Goal: Register for event/course

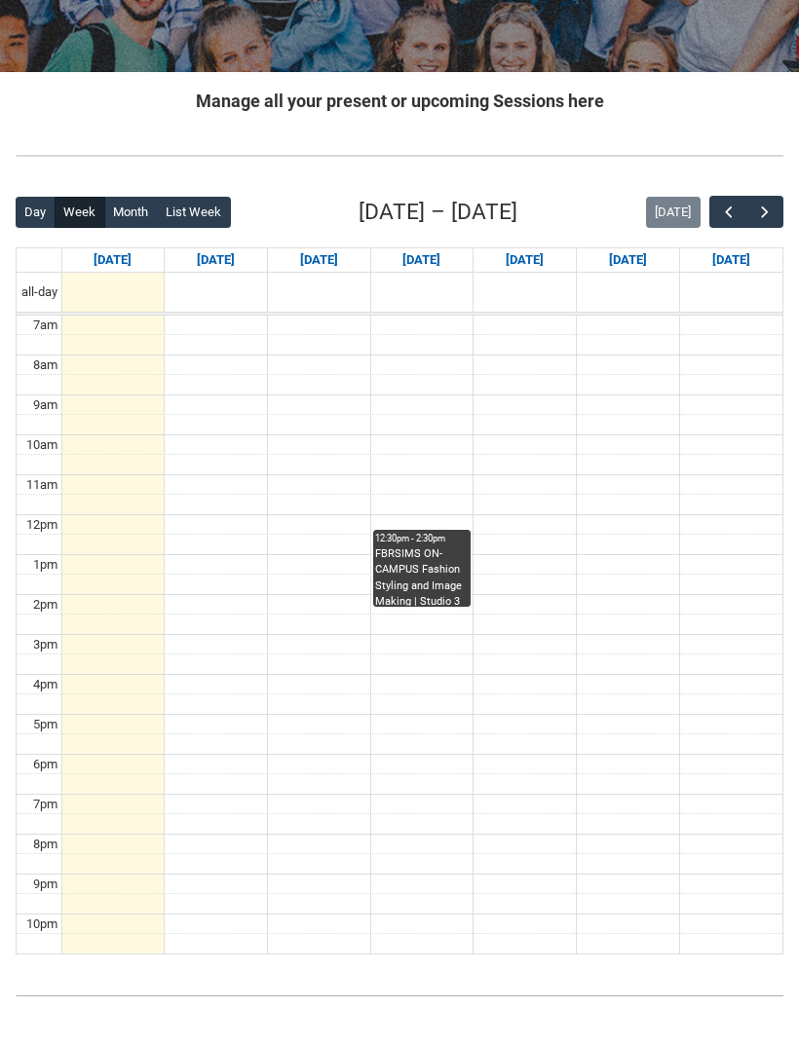
scroll to position [322, 0]
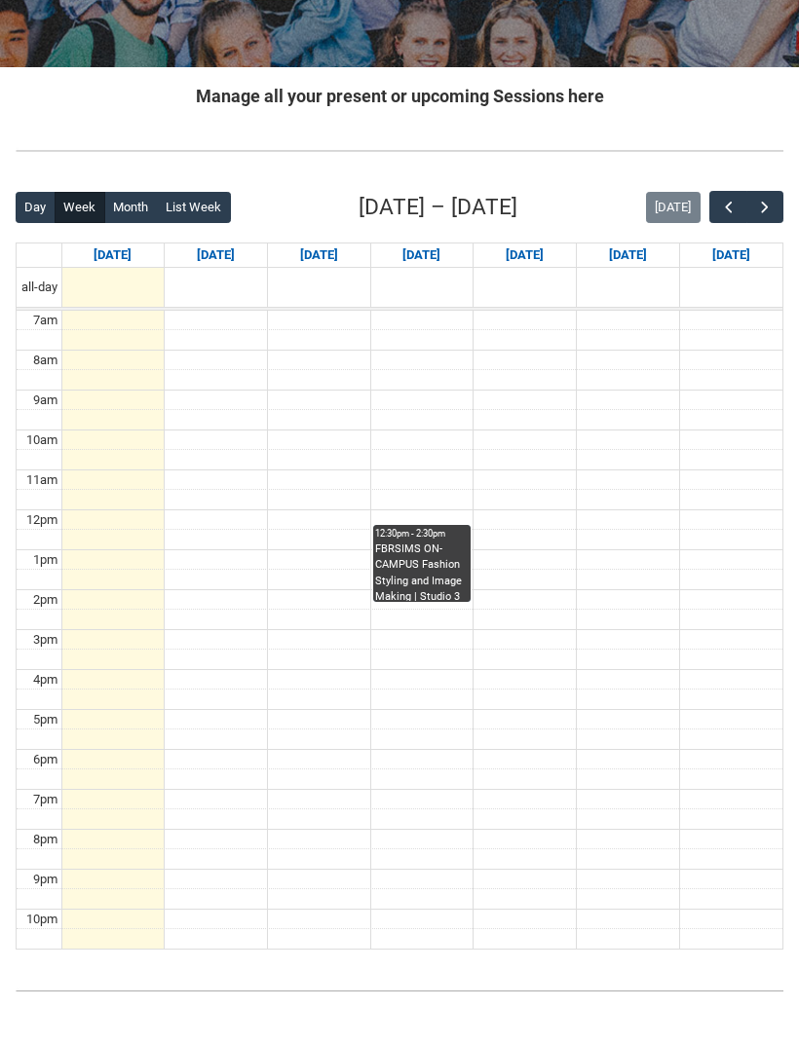
click at [776, 202] on button "button" at bounding box center [764, 207] width 37 height 32
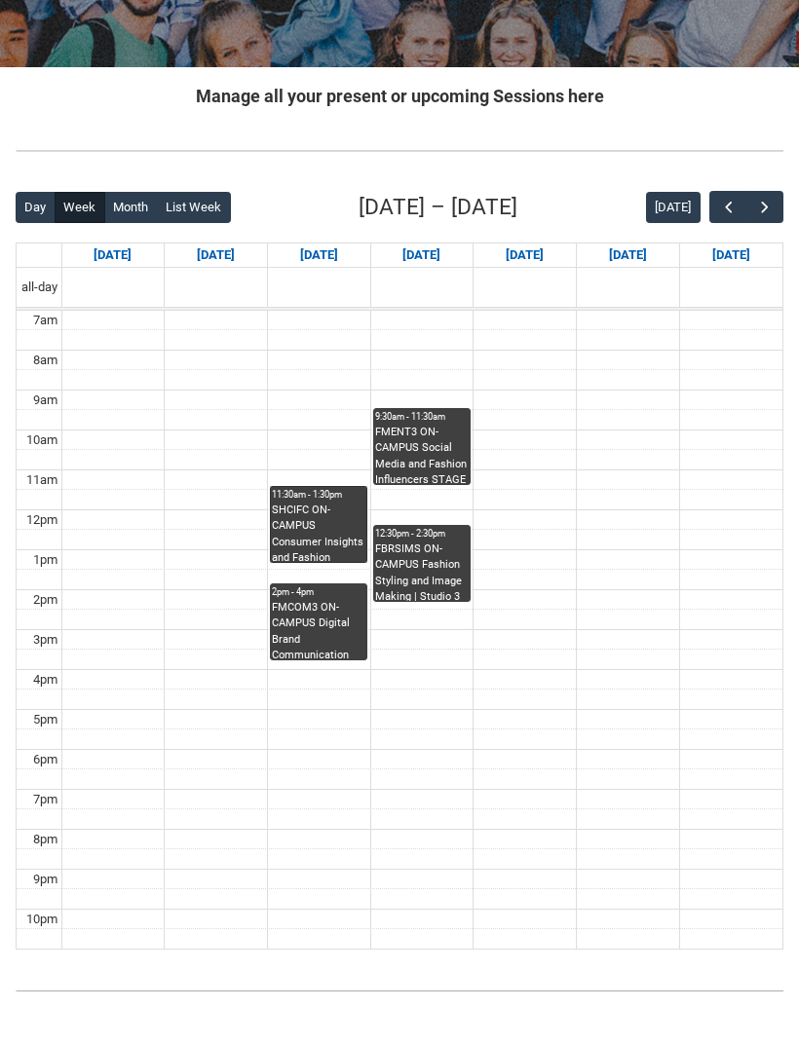
click at [305, 532] on link "11:30am - 1:30pm SHCIFC ON-CAMPUS Consumer Insights and Fashion Consumption | S…" at bounding box center [318, 524] width 97 height 77
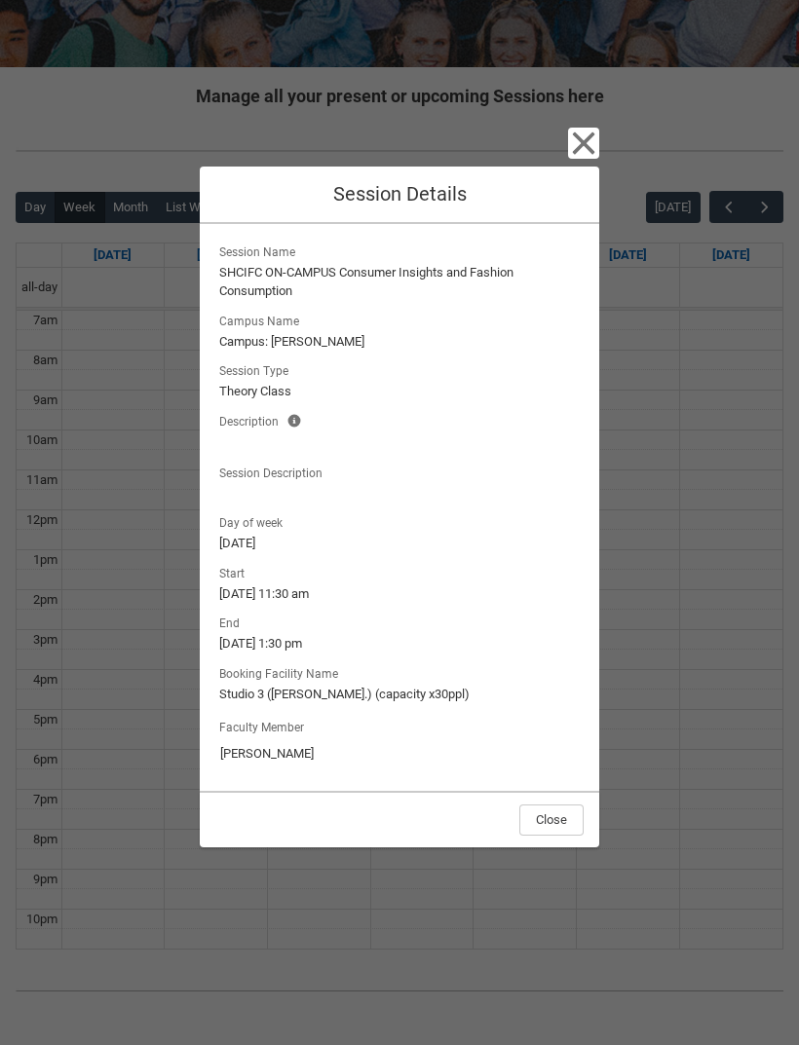
click at [696, 333] on div "Close Session Details Session Name SHCIFC ON-CAMPUS Consumer Insights and Fashi…" at bounding box center [399, 522] width 799 height 1045
click at [596, 159] on icon "button" at bounding box center [583, 143] width 31 height 31
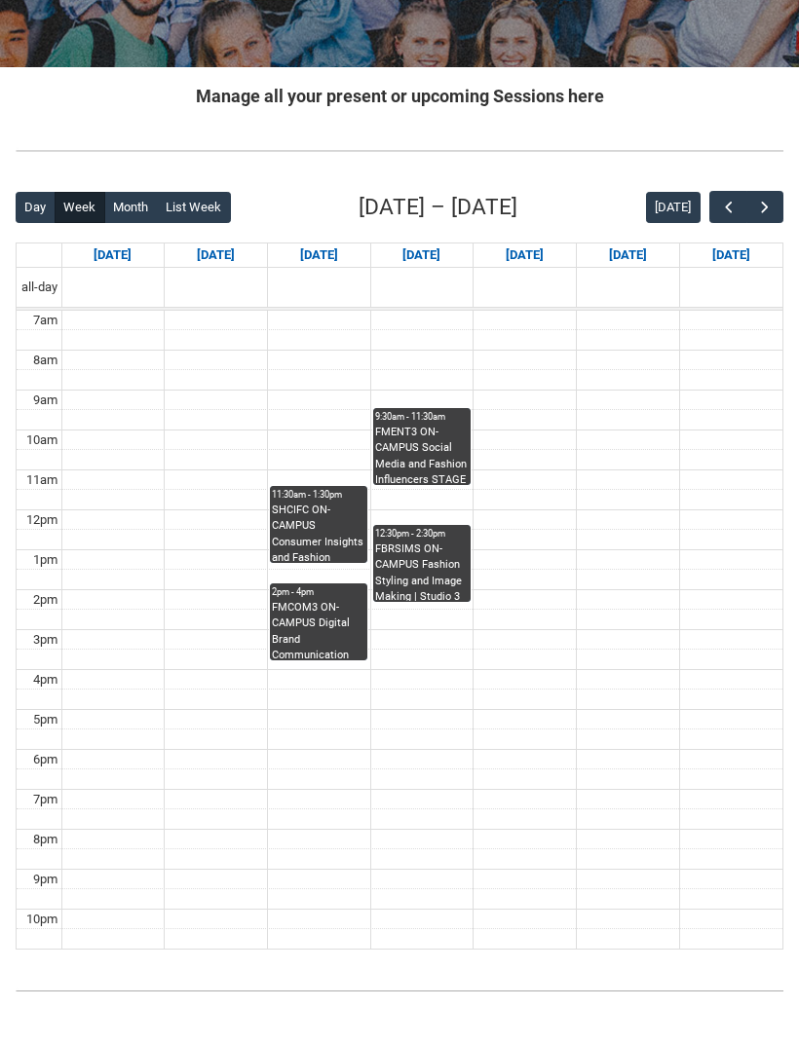
click at [486, 390] on td at bounding box center [421, 400] width 721 height 20
click at [416, 443] on link "9:30am - 11:30am FMENT3 ON-CAMPUS Social Media and Fashion Influencers STAGE 3 …" at bounding box center [421, 446] width 97 height 77
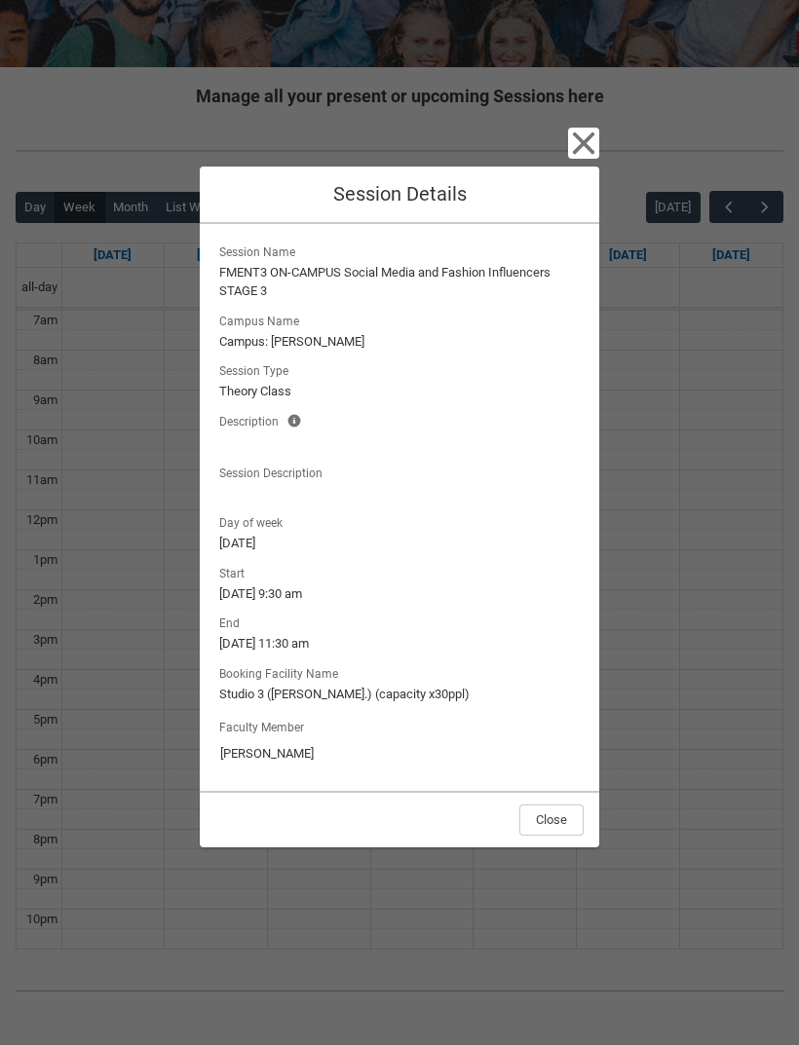
click at [586, 154] on icon "button" at bounding box center [584, 143] width 22 height 22
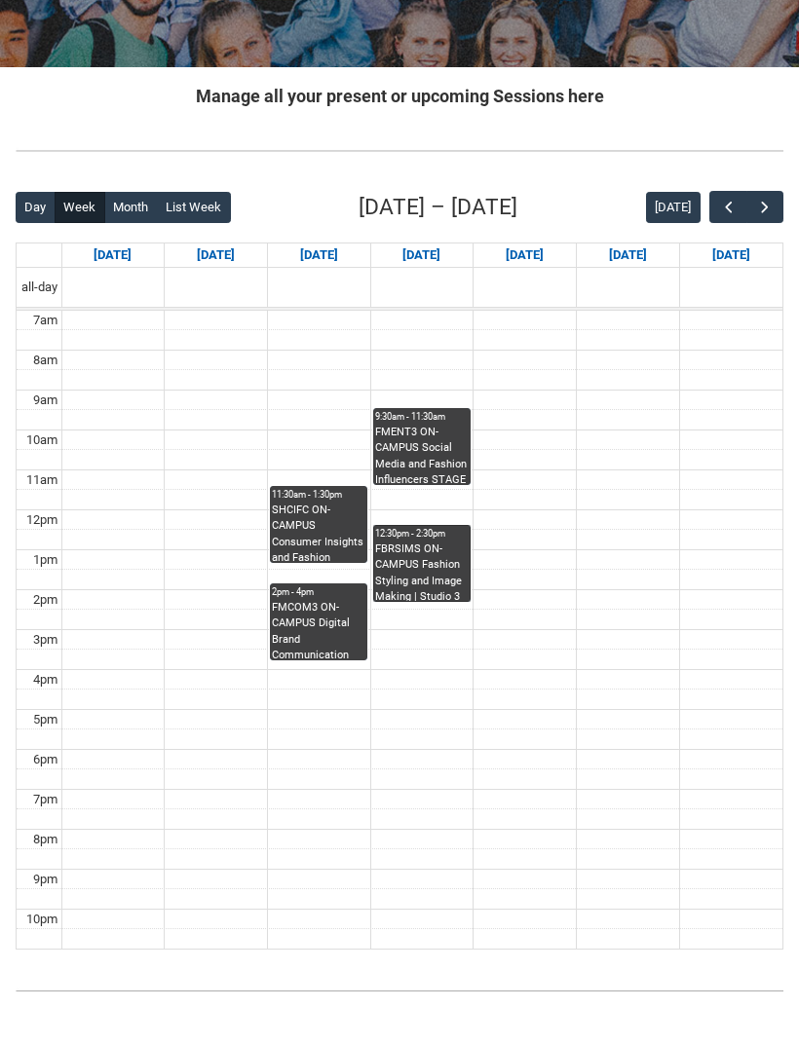
click at [430, 549] on link "12:30pm - 2:30pm FBRSIMS ON-CAMPUS Fashion Styling and Image Making | Studio 3 …" at bounding box center [421, 563] width 97 height 77
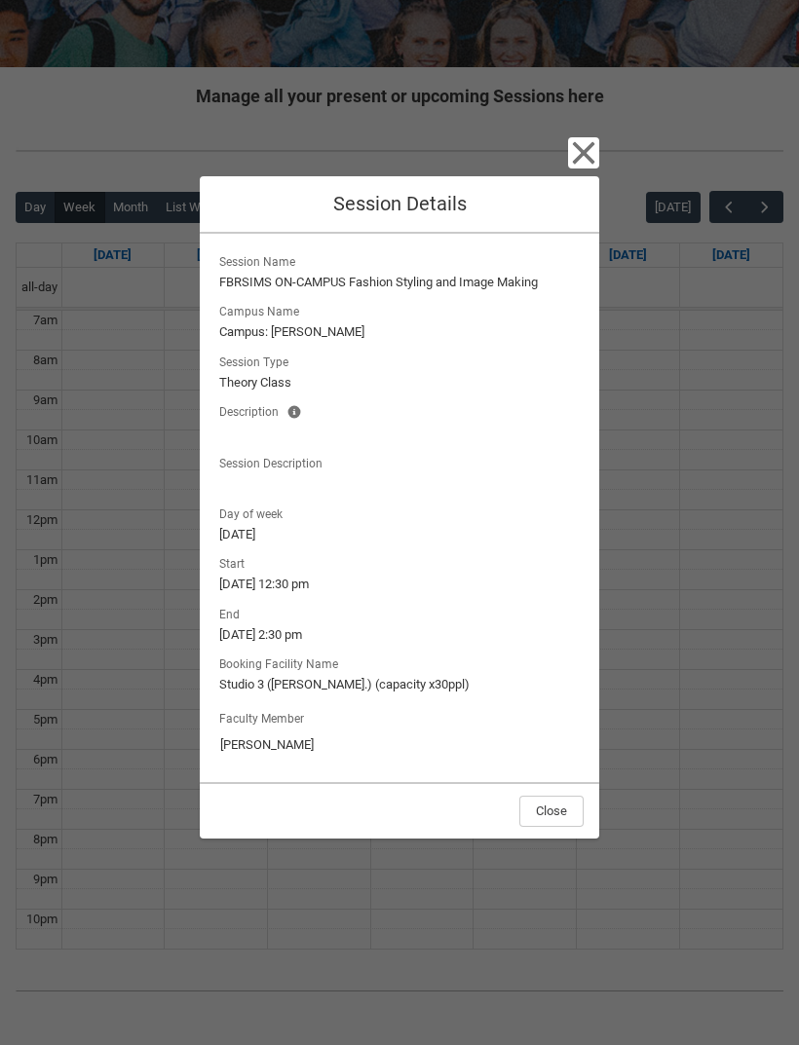
click at [586, 164] on icon "button" at bounding box center [584, 152] width 22 height 22
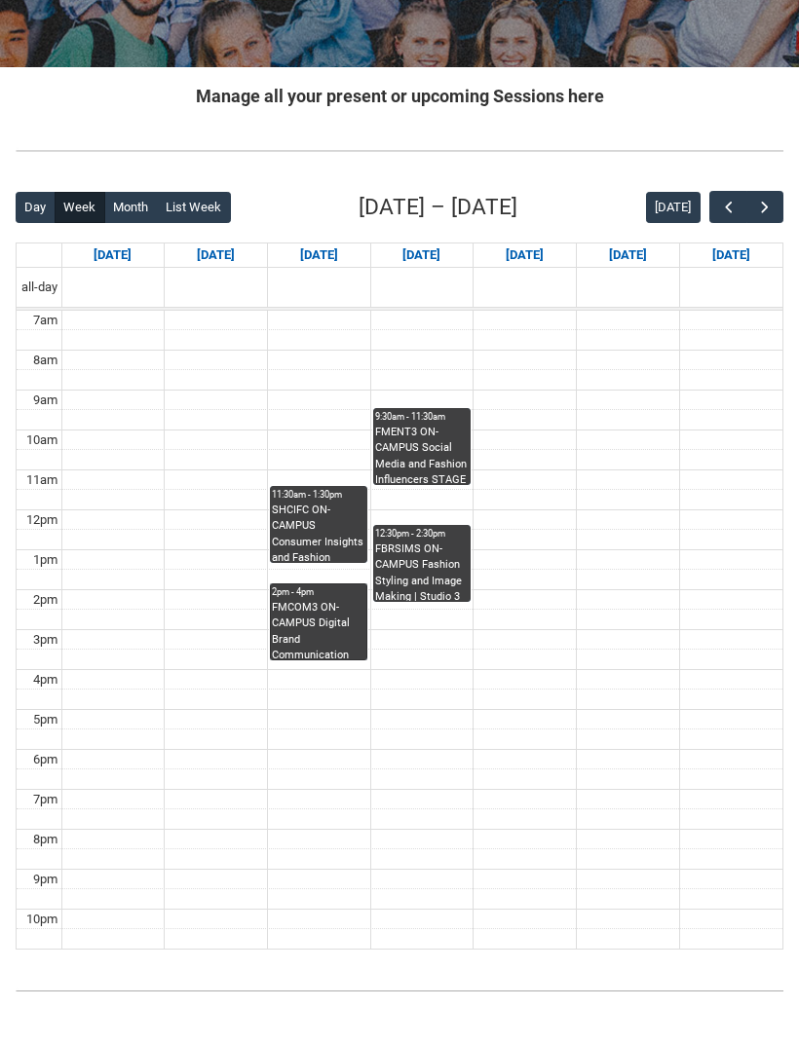
click at [336, 620] on link "2pm - 4pm FMCOM3 ON-CAMPUS Digital Brand Communication STAGE 3 | [GEOGRAPHIC_DA…" at bounding box center [318, 622] width 97 height 77
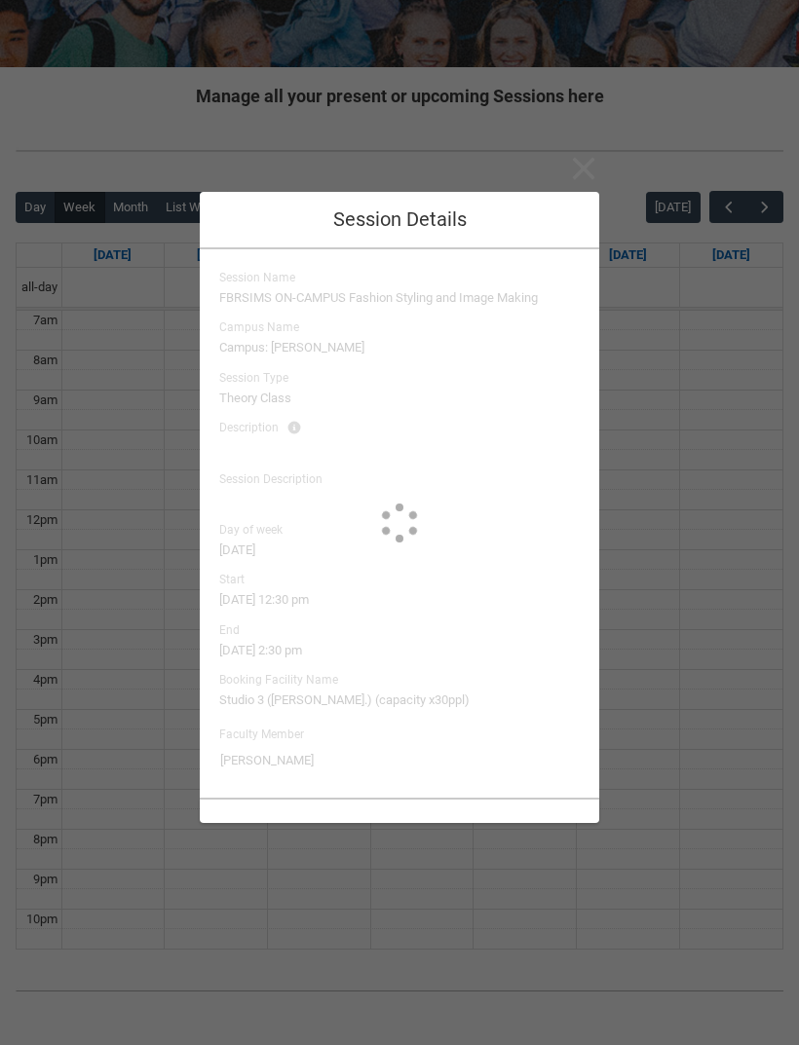
type input "[PERSON_NAME]"
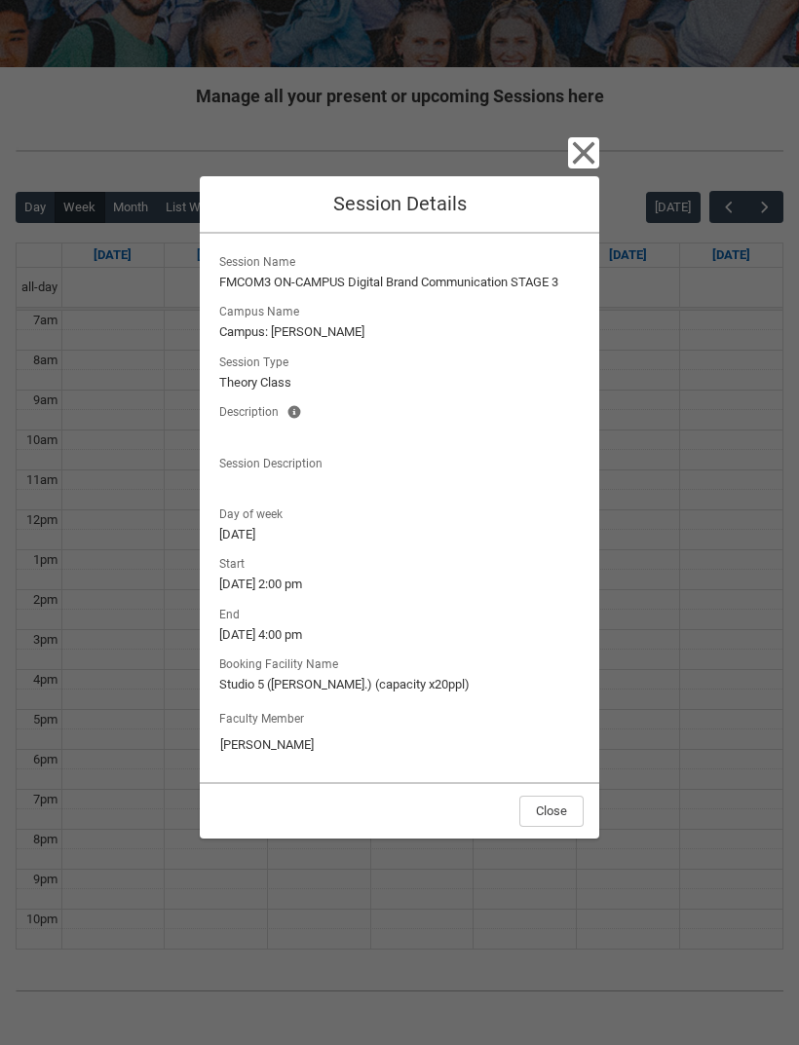
click at [594, 169] on icon "button" at bounding box center [583, 152] width 31 height 31
